Goal: Transaction & Acquisition: Obtain resource

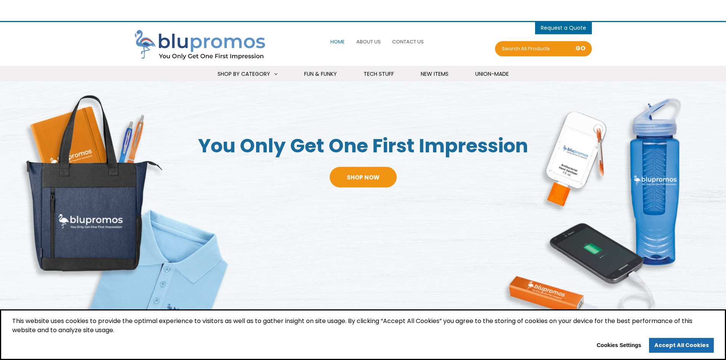
select select "Language Translate Widget"
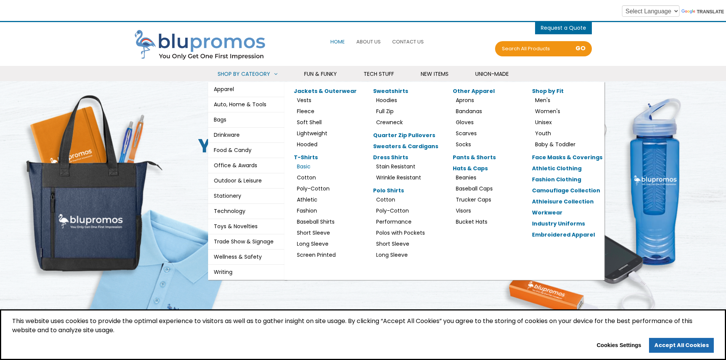
click at [308, 166] on link "Basic" at bounding box center [304, 167] width 14 height 8
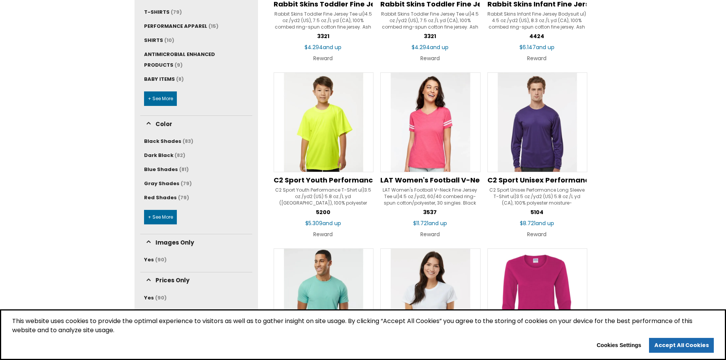
scroll to position [267, 0]
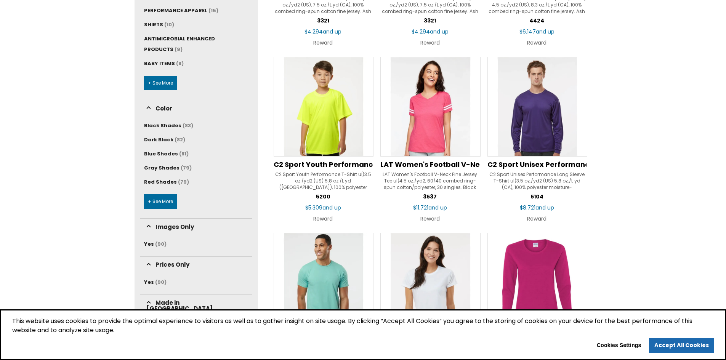
click at [331, 101] on img at bounding box center [324, 107] width 100 height 100
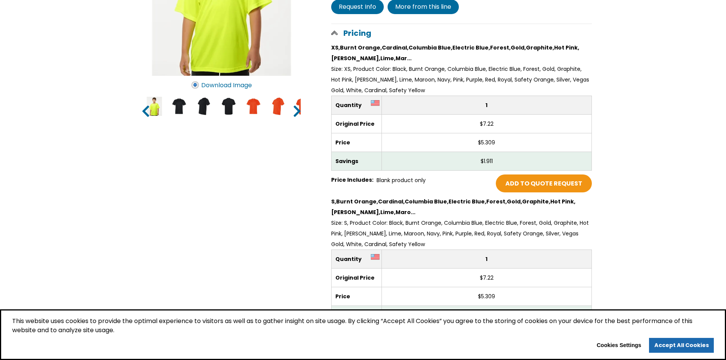
scroll to position [76, 0]
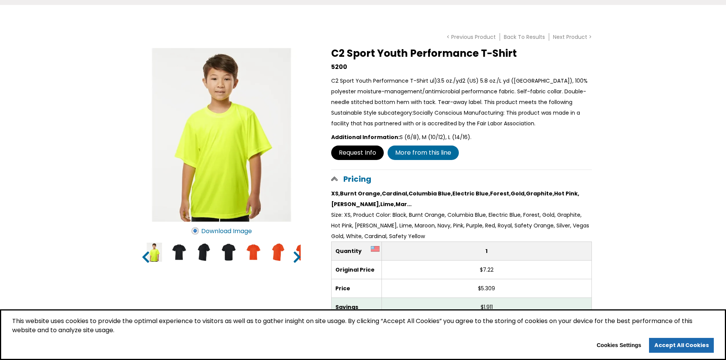
click at [365, 152] on link "Request Info" at bounding box center [357, 153] width 53 height 14
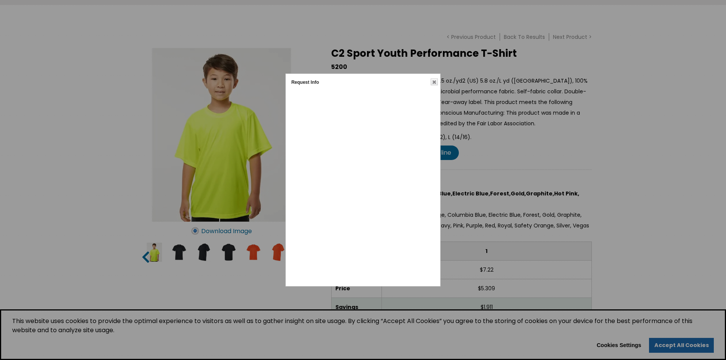
scroll to position [0, 0]
click at [441, 85] on div at bounding box center [363, 180] width 726 height 360
click at [434, 85] on span "button" at bounding box center [434, 82] width 6 height 6
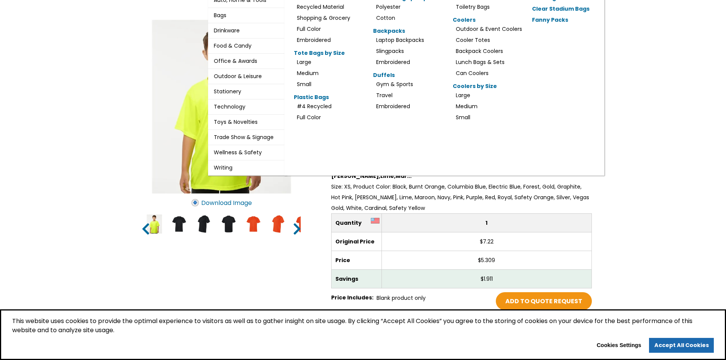
scroll to position [152, 0]
